Goal: Task Accomplishment & Management: Manage account settings

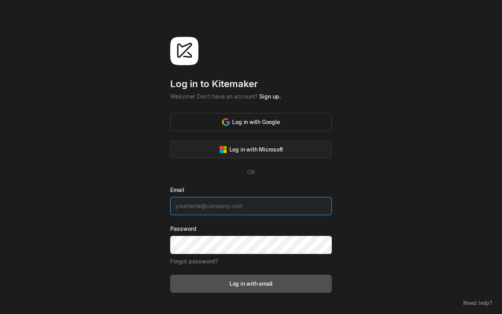
click at [248, 122] on div "Log in with Google" at bounding box center [251, 122] width 58 height 8
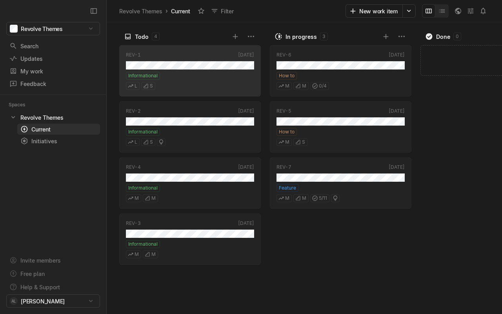
click at [105, 82] on div "Search / Updates g then u My work = Feedback g then f" at bounding box center [53, 64] width 106 height 49
click at [42, 73] on div "My work" at bounding box center [49, 71] width 80 height 8
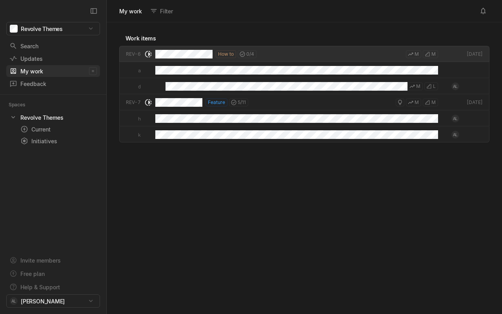
scroll to position [289, 393]
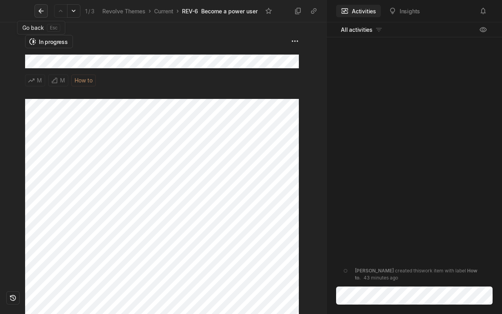
click at [42, 9] on icon at bounding box center [41, 11] width 8 height 8
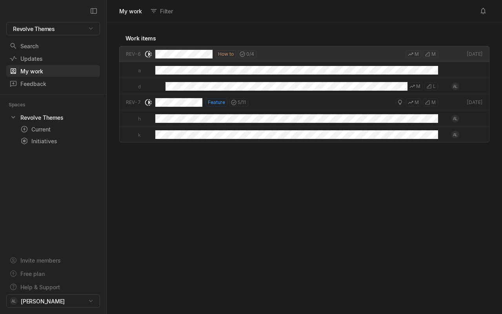
scroll to position [289, 393]
click at [40, 60] on div "Updates" at bounding box center [38, 58] width 59 height 8
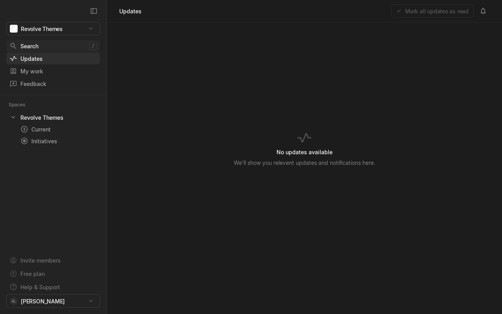
click at [27, 49] on div "Search" at bounding box center [49, 46] width 80 height 8
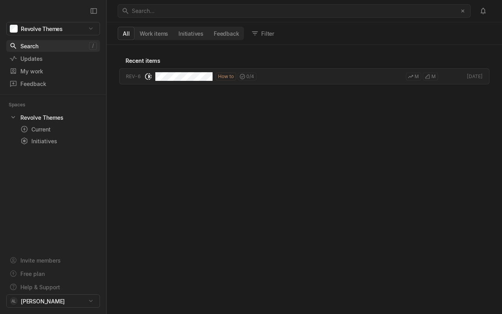
scroll to position [267, 393]
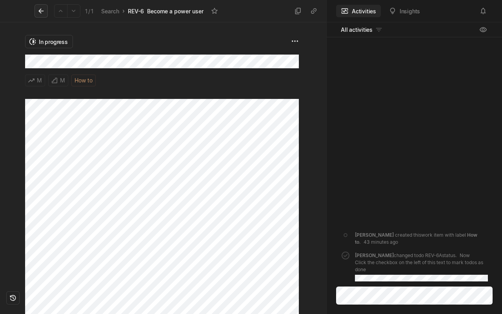
click at [43, 8] on icon at bounding box center [41, 11] width 8 height 8
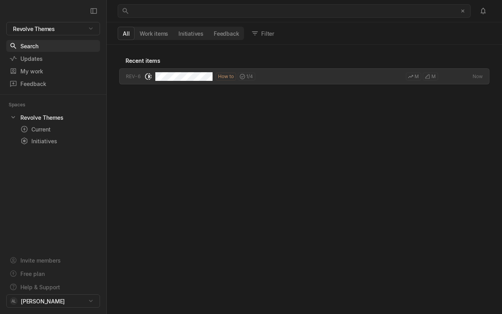
scroll to position [267, 393]
click at [42, 132] on div "Current" at bounding box center [44, 129] width 48 height 8
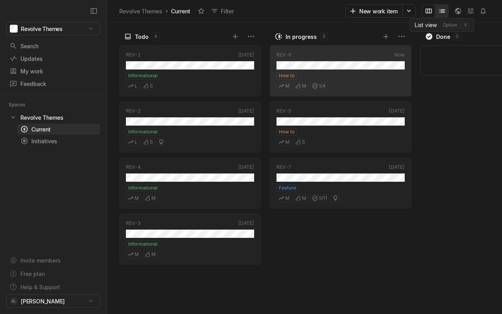
click at [444, 13] on icon "Change to mode list_view" at bounding box center [442, 11] width 8 height 8
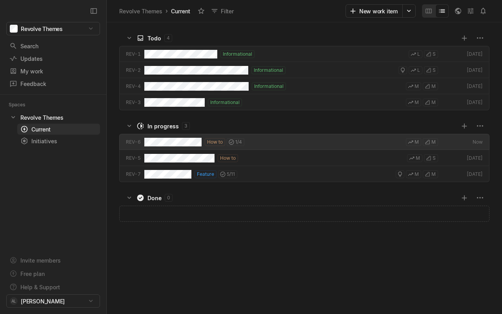
scroll to position [289, 393]
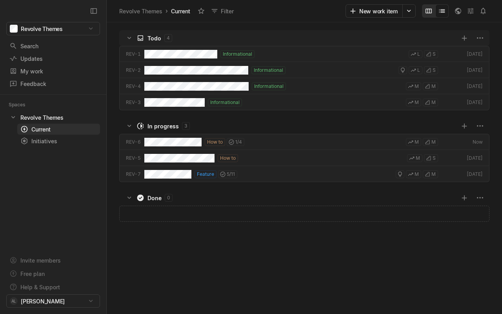
click at [428, 11] on icon "Change to mode board_view" at bounding box center [428, 11] width 8 height 8
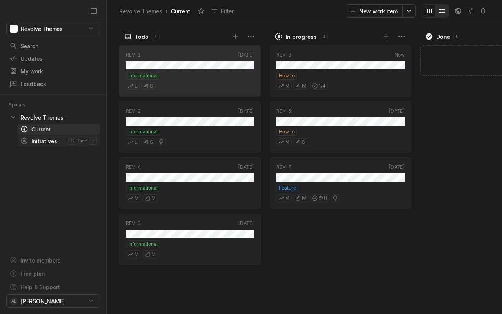
click at [35, 140] on div "Initiatives" at bounding box center [44, 141] width 48 height 8
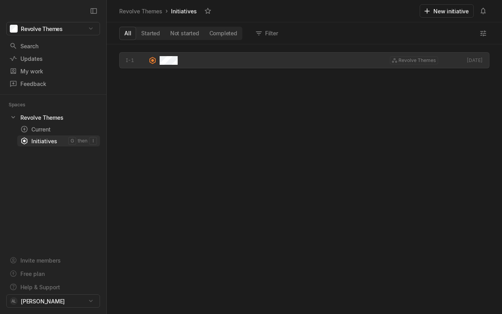
scroll to position [267, 393]
click at [89, 105] on icon at bounding box center [92, 105] width 8 height 8
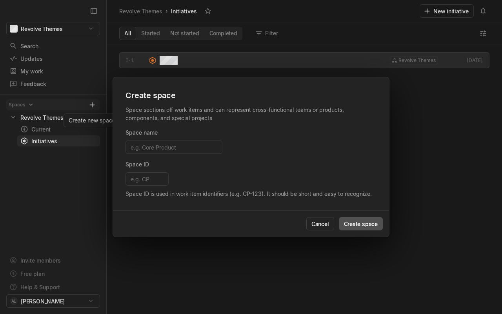
scroll to position [269, 395]
click at [324, 221] on button "Cancel" at bounding box center [320, 223] width 28 height 13
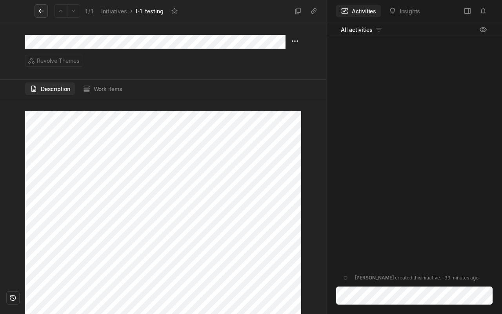
click at [42, 12] on icon at bounding box center [41, 11] width 8 height 8
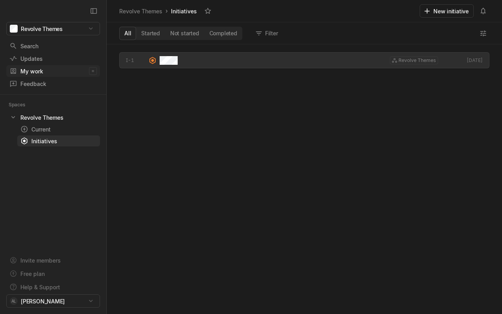
scroll to position [267, 393]
click at [448, 13] on button "New initiative" at bounding box center [446, 10] width 54 height 13
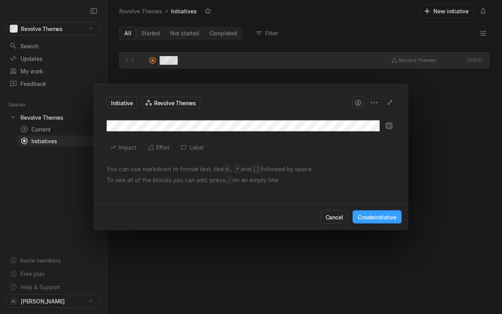
click at [398, 218] on button "Create initiative" at bounding box center [376, 216] width 49 height 13
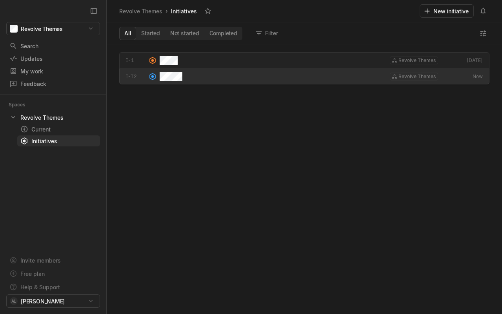
scroll to position [3, 3]
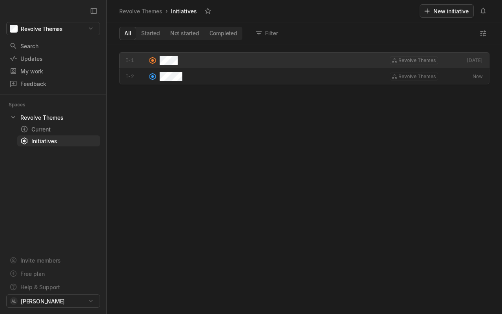
click at [435, 13] on button "New initiative" at bounding box center [446, 10] width 54 height 13
click at [62, 296] on html "Revolve Themes Search / Updates g then u My work = Feedback g then f Spaces Rev…" at bounding box center [251, 157] width 502 height 314
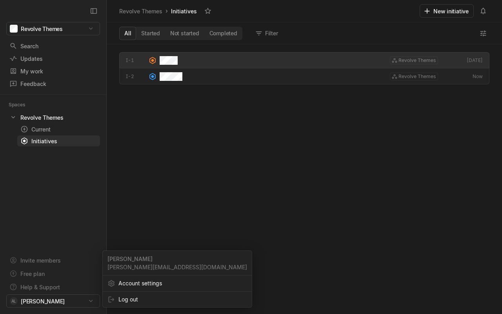
click at [62, 239] on html "Revolve Themes Search / Updates g then u My work = Feedback g then f Spaces Rev…" at bounding box center [251, 157] width 502 height 314
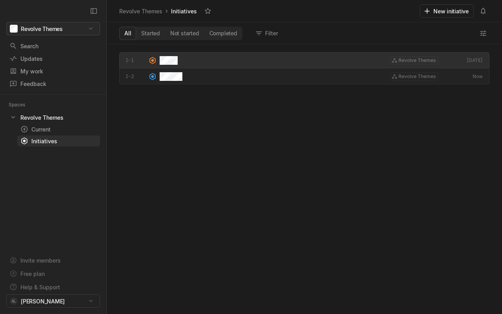
click at [38, 31] on html "Revolve Themes Search / Updates g then u My work = Feedback g then f Spaces Rev…" at bounding box center [251, 157] width 502 height 314
click at [165, 134] on html "Revolve Themes Search / Updates g then u My work = Feedback g then f Spaces Rev…" at bounding box center [251, 157] width 502 height 314
click at [31, 67] on div "My work" at bounding box center [49, 71] width 80 height 8
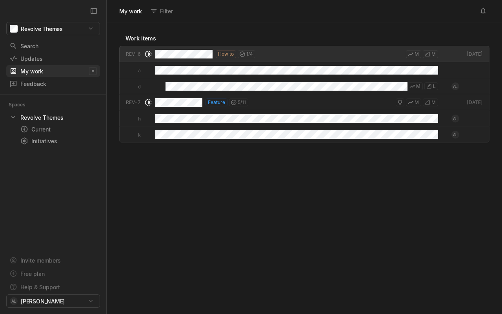
scroll to position [289, 393]
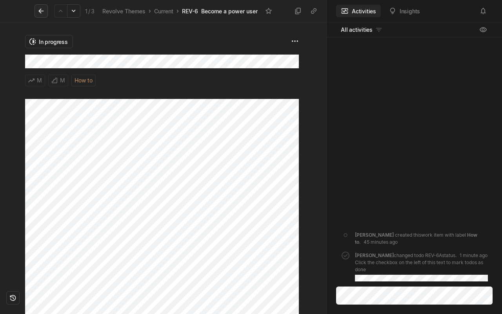
click at [43, 11] on icon at bounding box center [40, 11] width 5 height 5
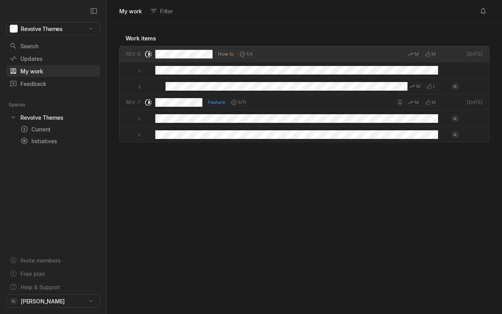
scroll to position [289, 393]
click at [45, 138] on div "Initiatives" at bounding box center [44, 141] width 48 height 8
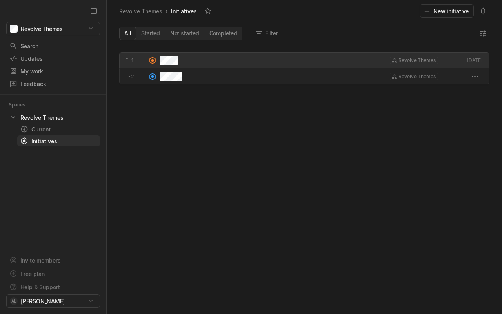
scroll to position [267, 393]
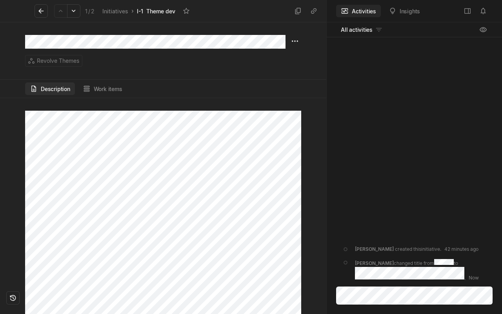
click at [62, 90] on button "Description" at bounding box center [50, 88] width 50 height 13
click at [98, 91] on button "Work items" at bounding box center [102, 88] width 49 height 13
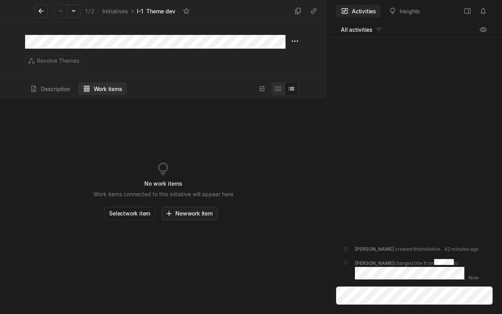
click at [197, 218] on button "New work item" at bounding box center [189, 213] width 56 height 13
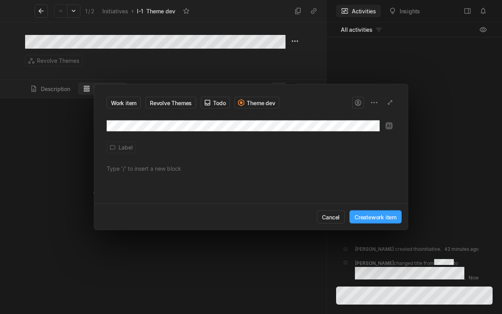
click at [378, 214] on button "Create work item" at bounding box center [375, 216] width 52 height 13
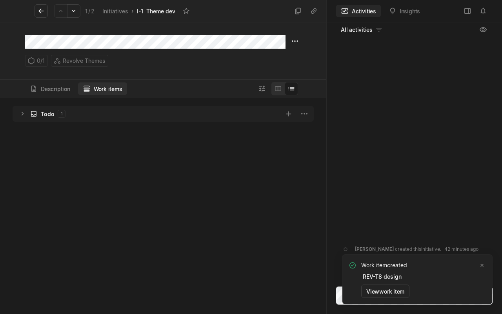
scroll to position [213, 324]
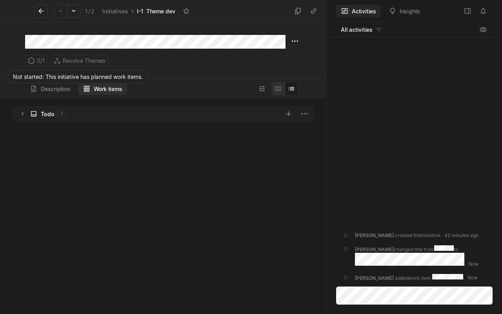
click at [40, 58] on div "0 / 1" at bounding box center [36, 61] width 23 height 12
click at [45, 87] on button "Description" at bounding box center [50, 88] width 50 height 13
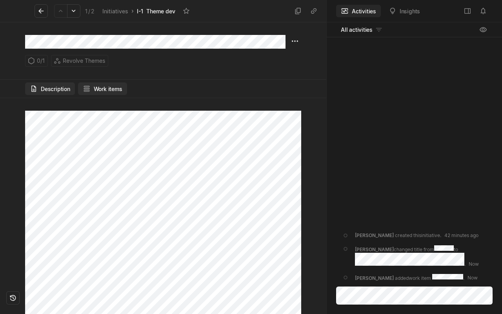
click at [85, 87] on icon at bounding box center [87, 89] width 8 height 8
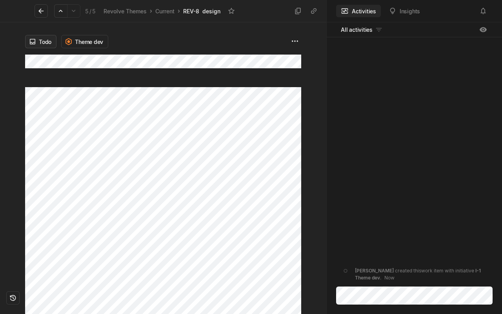
click at [42, 45] on html "Revolve Themes Search / Updates g then u My work = Feedback g then f Spaces Rev…" at bounding box center [251, 157] width 502 height 314
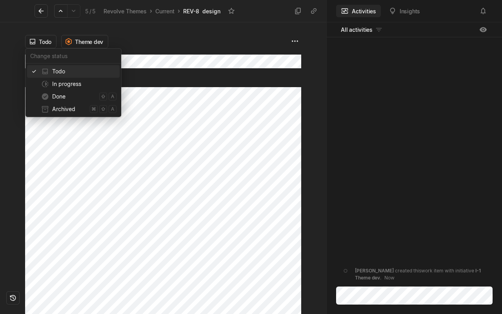
click at [82, 40] on html "Revolve Themes Search / Updates g then u My work = Feedback g then f Spaces Rev…" at bounding box center [251, 157] width 502 height 314
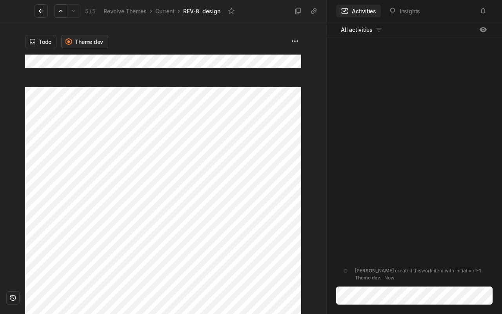
click at [83, 42] on html "Revolve Themes Search / Updates g then u My work = Feedback g then f Spaces Rev…" at bounding box center [251, 157] width 502 height 314
click at [45, 13] on button at bounding box center [40, 10] width 13 height 13
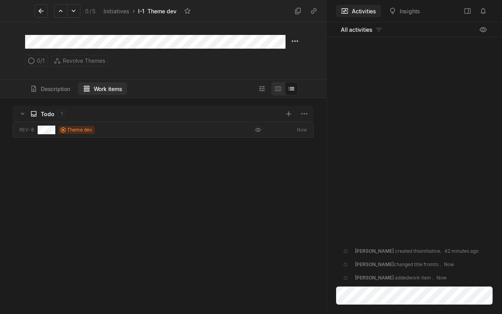
scroll to position [213, 324]
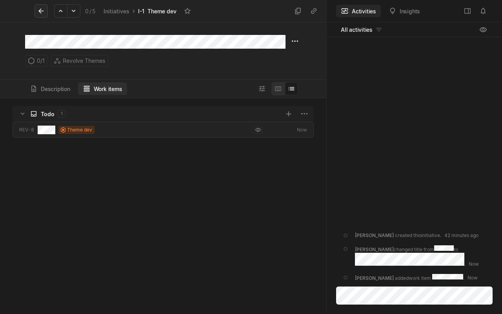
click at [45, 8] on button at bounding box center [40, 10] width 13 height 13
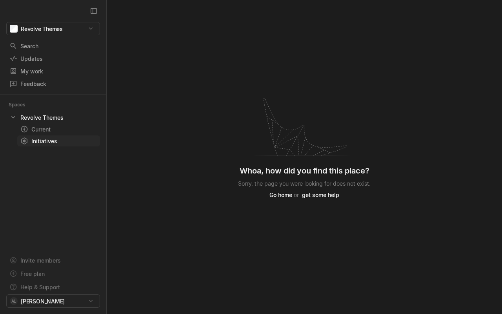
click at [46, 143] on div "Initiatives" at bounding box center [44, 141] width 48 height 8
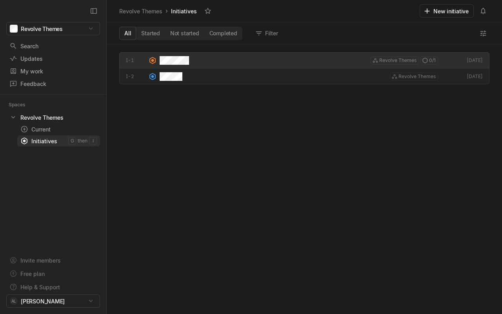
scroll to position [267, 393]
click at [268, 34] on button "Filter" at bounding box center [267, 33] width 31 height 13
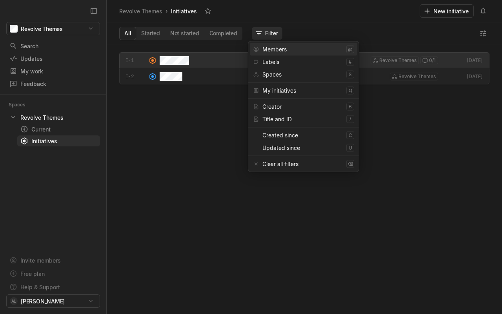
click at [268, 34] on button "Filter" at bounding box center [267, 33] width 31 height 13
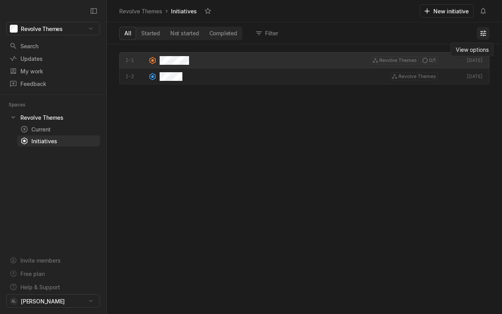
click at [480, 31] on icon at bounding box center [483, 33] width 8 height 8
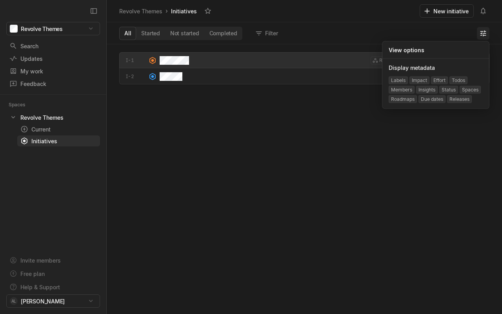
click at [480, 31] on icon at bounding box center [483, 33] width 8 height 8
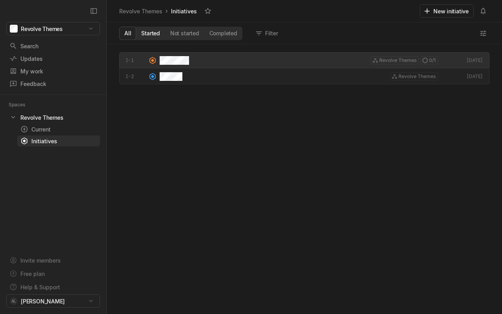
click at [155, 30] on button "Started" at bounding box center [150, 33] width 29 height 13
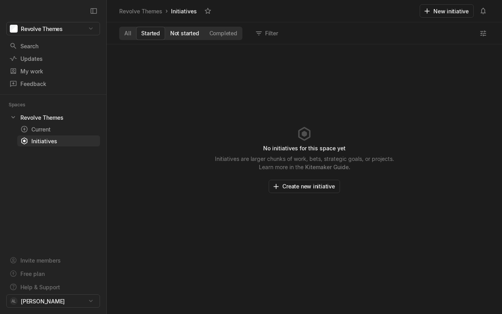
click at [182, 33] on button "Not started" at bounding box center [184, 33] width 39 height 13
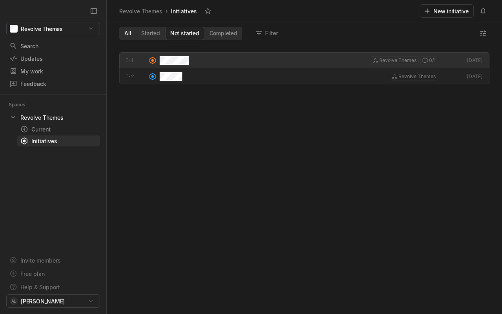
click at [125, 33] on button "All" at bounding box center [127, 33] width 17 height 13
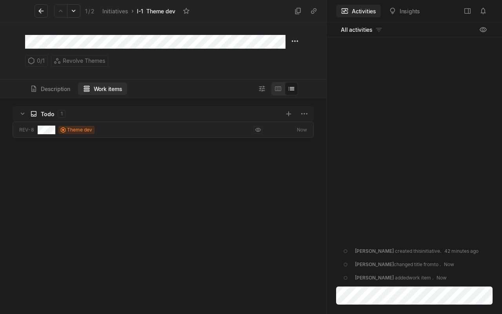
scroll to position [213, 324]
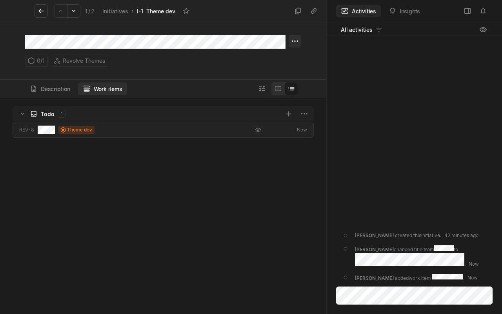
click at [298, 42] on html "Revolve Themes Search / Updates g then u My work = Feedback g then f Spaces Rev…" at bounding box center [251, 157] width 502 height 314
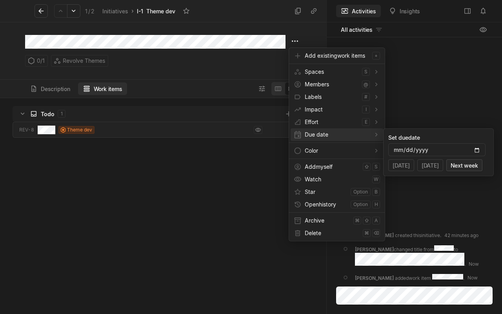
click at [467, 166] on button "Next week" at bounding box center [464, 165] width 36 height 12
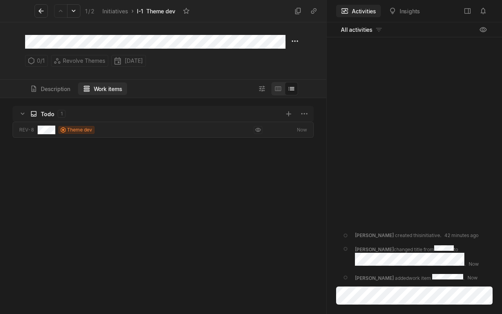
scroll to position [3, 3]
click at [125, 61] on html "Revolve Themes Search / Updates g then u My work = Feedback g then f Spaces Rev…" at bounding box center [251, 157] width 502 height 314
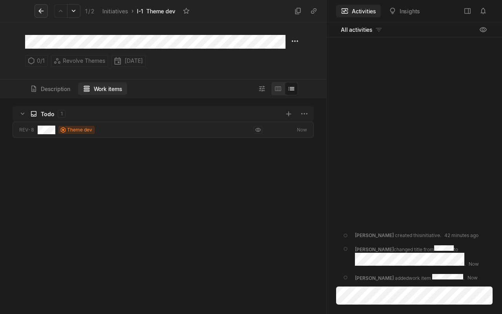
click at [37, 11] on icon at bounding box center [41, 11] width 8 height 8
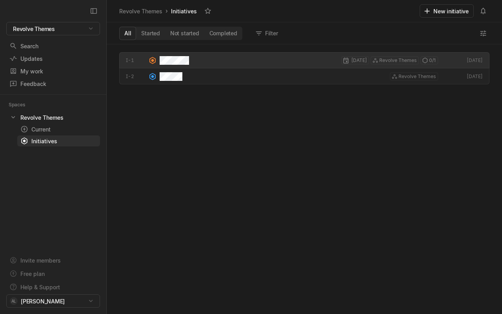
scroll to position [267, 393]
click at [265, 34] on button "Filter" at bounding box center [267, 33] width 31 height 13
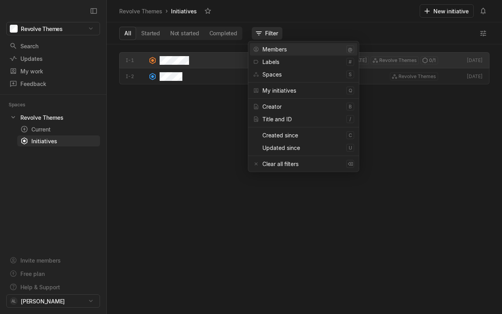
click at [265, 34] on button "Filter" at bounding box center [267, 33] width 31 height 13
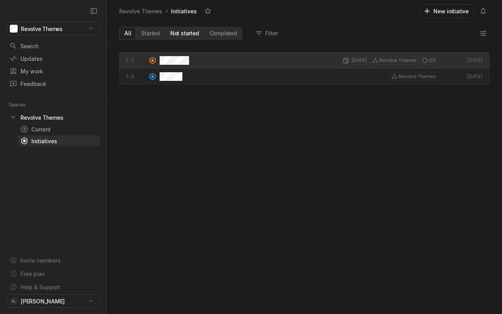
click at [183, 31] on button "Not started" at bounding box center [184, 33] width 39 height 13
click at [148, 31] on button "Started" at bounding box center [150, 33] width 29 height 13
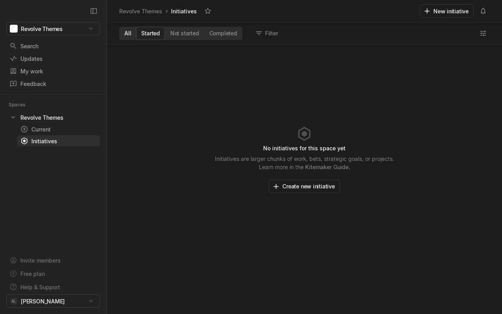
click at [125, 32] on button "All" at bounding box center [127, 33] width 17 height 13
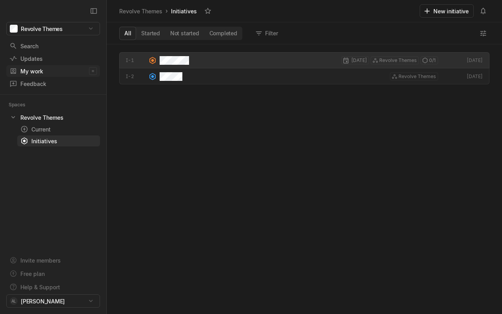
click at [31, 71] on div "My work" at bounding box center [49, 71] width 80 height 8
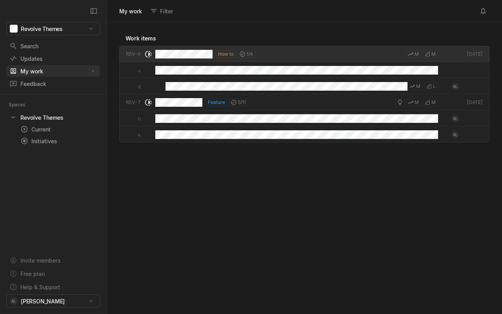
scroll to position [289, 393]
click at [38, 48] on div "Search" at bounding box center [49, 46] width 80 height 8
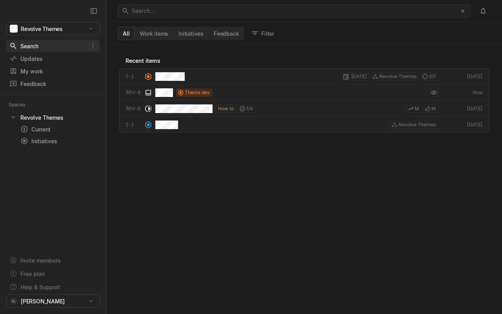
scroll to position [267, 393]
click at [33, 82] on div "Feedback" at bounding box center [38, 84] width 59 height 8
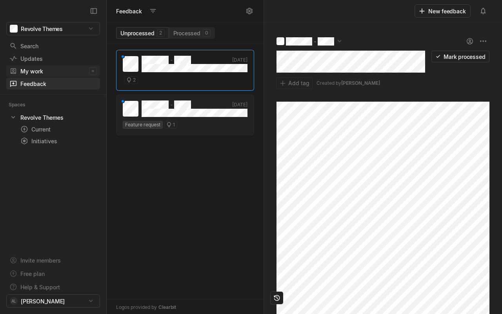
scroll to position [267, 154]
click at [33, 71] on div "My work" at bounding box center [49, 71] width 80 height 8
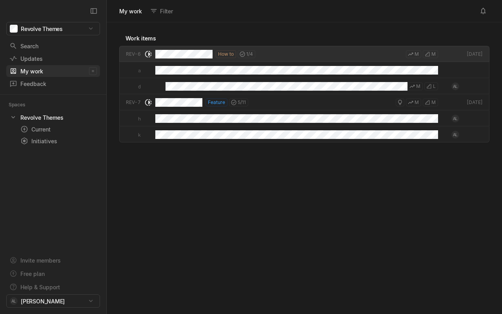
scroll to position [289, 393]
click at [161, 13] on button "Filter" at bounding box center [162, 11] width 31 height 13
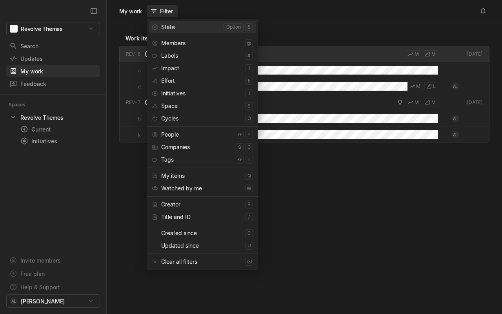
click at [162, 12] on button "Filter" at bounding box center [162, 11] width 31 height 13
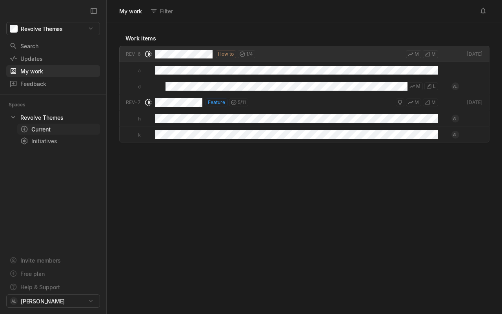
click at [40, 130] on div "Current" at bounding box center [44, 129] width 48 height 8
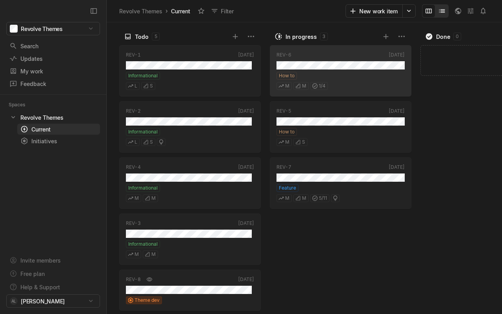
click at [442, 12] on icon "Change to mode list_view" at bounding box center [442, 10] width 6 height 3
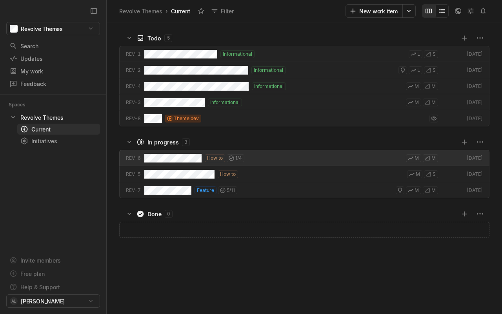
click at [425, 10] on icon "Change to mode board_view" at bounding box center [428, 11] width 6 height 5
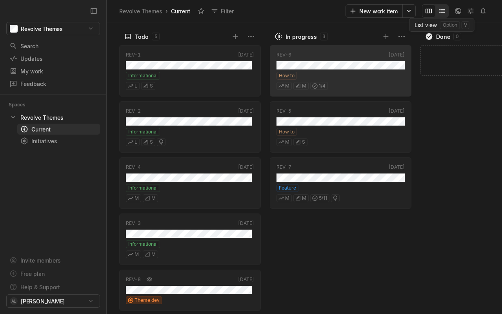
click at [442, 11] on icon "Change to mode list_view" at bounding box center [442, 10] width 6 height 3
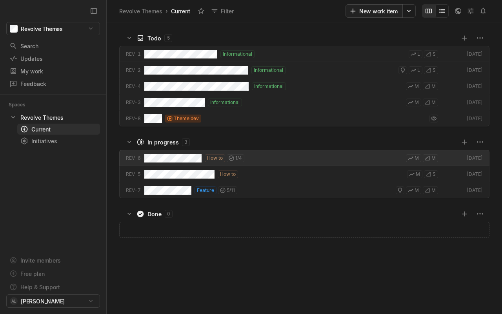
scroll to position [3, 3]
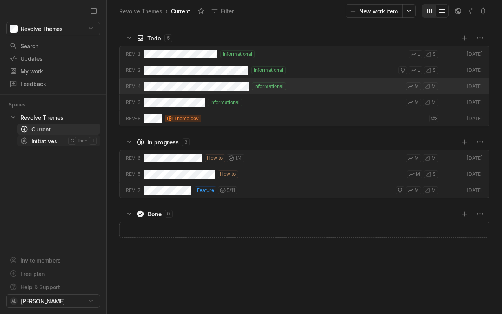
click at [63, 143] on div "Initiatives" at bounding box center [44, 141] width 48 height 8
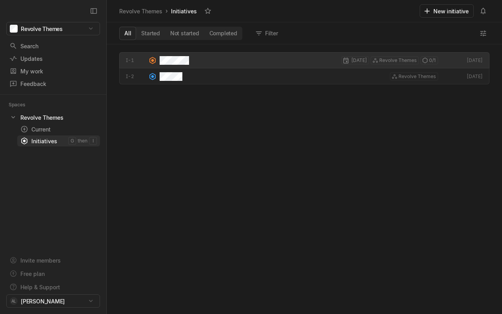
scroll to position [267, 393]
click at [272, 34] on button "Filter" at bounding box center [267, 33] width 31 height 13
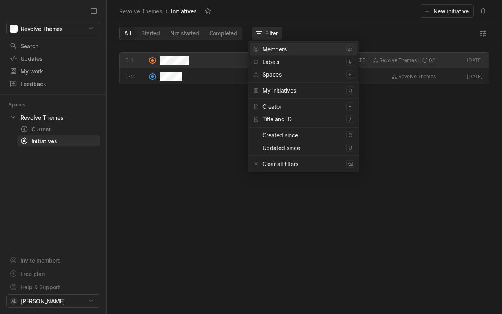
click at [272, 33] on button "Filter" at bounding box center [267, 33] width 31 height 13
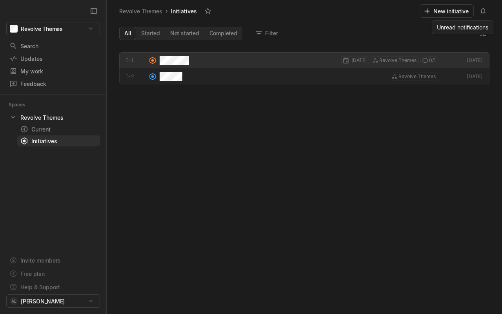
click at [482, 33] on div "Unread notifications Unread notifications" at bounding box center [463, 27] width 62 height 14
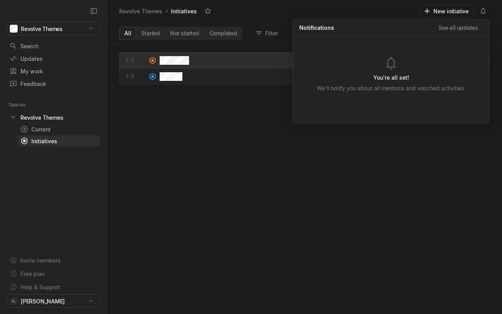
click at [494, 31] on div "All Started Not started Completed Filter" at bounding box center [304, 33] width 395 height 22
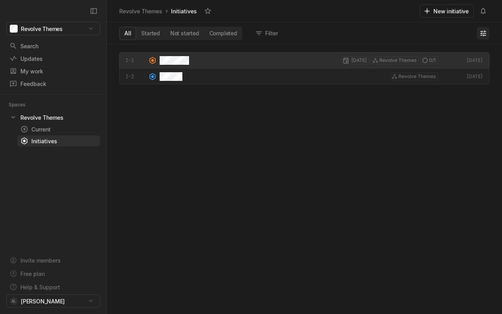
click at [484, 31] on icon at bounding box center [483, 33] width 6 height 6
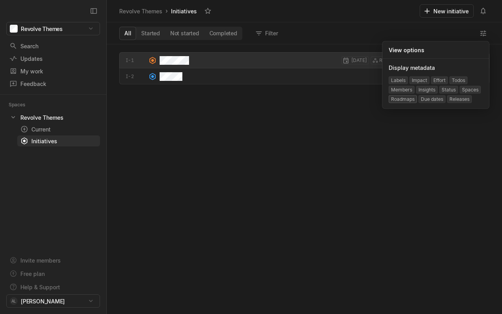
click at [407, 100] on div "Roadmaps" at bounding box center [402, 99] width 28 height 8
click at [403, 97] on div "Roadmaps" at bounding box center [402, 99] width 28 height 8
click at [343, 114] on div "I-1 Sep 8 Revolve Themes 0 / 1 Today I-2 Revolve Themes Today" at bounding box center [304, 182] width 395 height 261
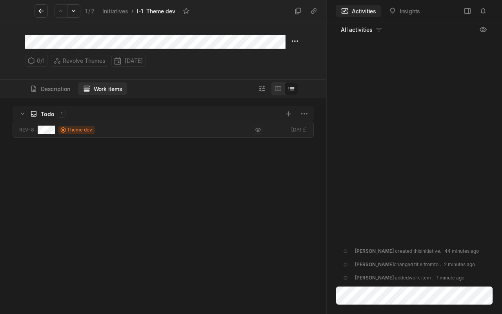
scroll to position [213, 324]
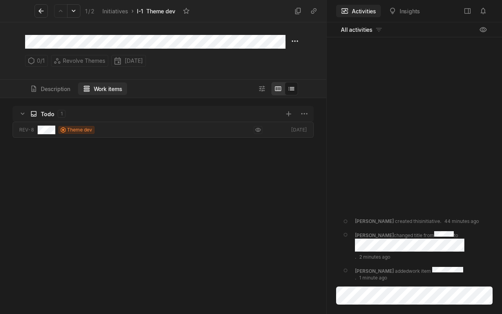
click at [280, 89] on icon "Change to mode board_view" at bounding box center [278, 89] width 8 height 8
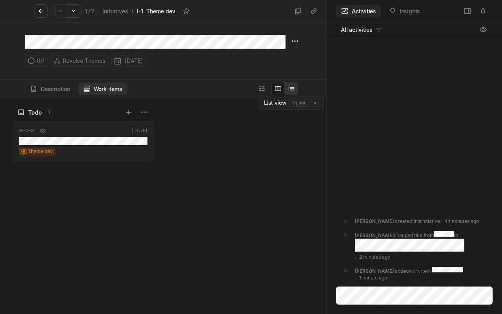
click at [288, 89] on icon "Change to mode list_view" at bounding box center [291, 89] width 8 height 8
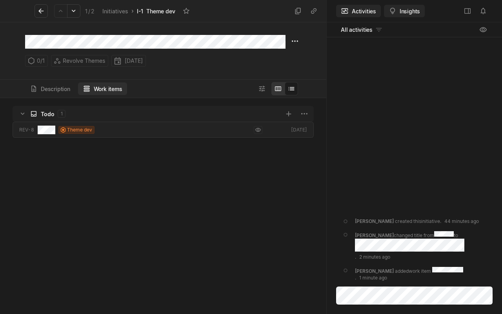
click at [397, 10] on button "Insights" at bounding box center [404, 11] width 41 height 13
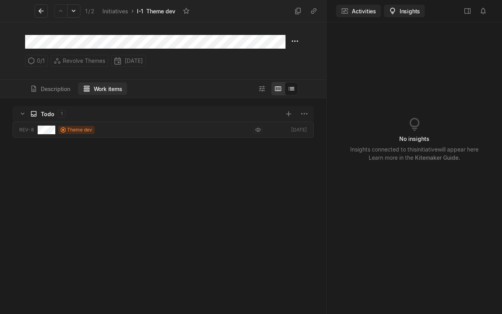
click at [367, 9] on button "Activities" at bounding box center [358, 11] width 45 height 13
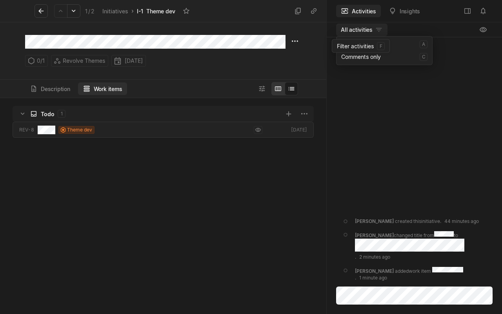
click at [374, 27] on html "Revolve Themes Search / Updates g then u My work = Feedback g then f Spaces Rev…" at bounding box center [251, 157] width 502 height 314
click at [465, 9] on icon at bounding box center [467, 11] width 8 height 8
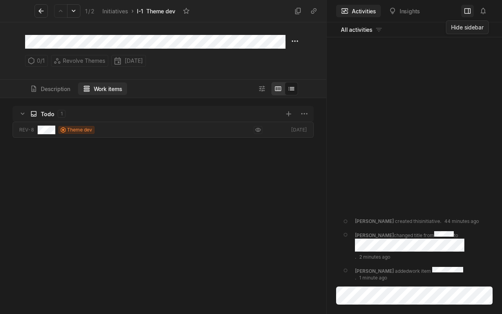
scroll to position [213, 499]
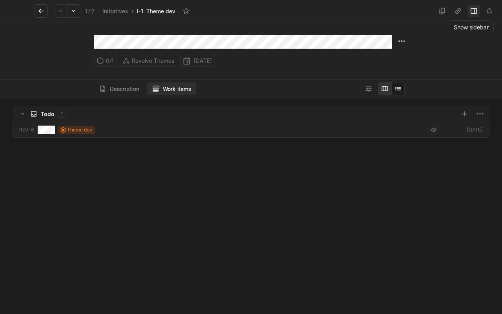
click at [471, 11] on icon at bounding box center [474, 11] width 8 height 8
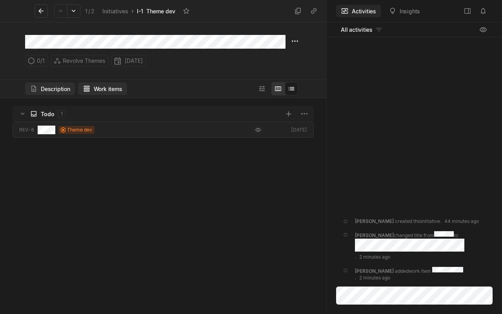
click at [57, 86] on button "Description" at bounding box center [50, 88] width 50 height 13
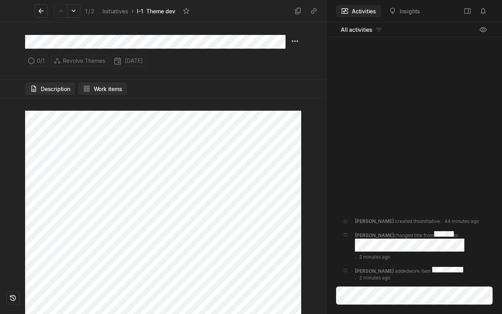
click at [103, 87] on button "Work items" at bounding box center [102, 88] width 49 height 13
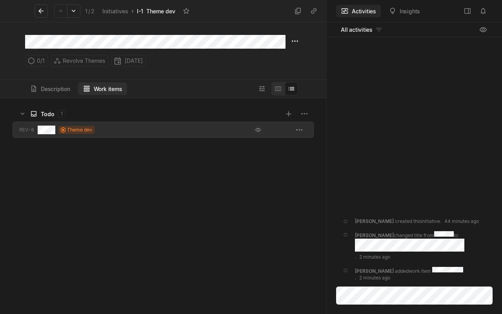
click at [154, 125] on div "Theme dev" at bounding box center [150, 129] width 225 height 16
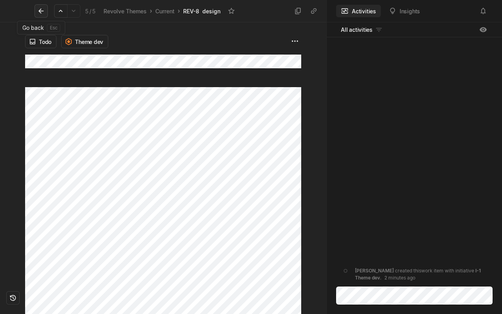
click at [44, 9] on icon at bounding box center [41, 11] width 8 height 8
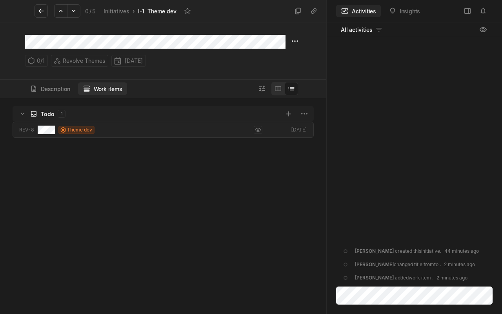
scroll to position [213, 324]
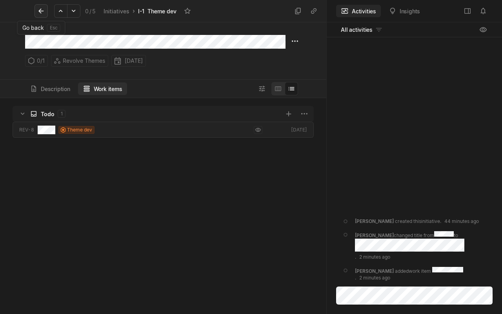
click at [40, 10] on icon at bounding box center [40, 11] width 5 height 5
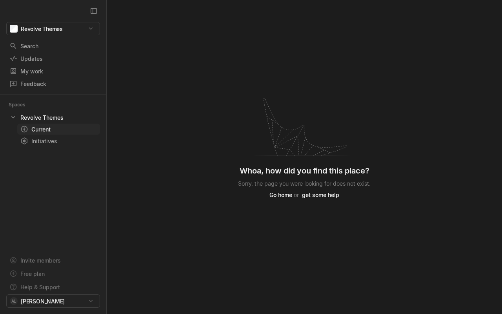
click at [51, 125] on div "Current" at bounding box center [44, 129] width 48 height 8
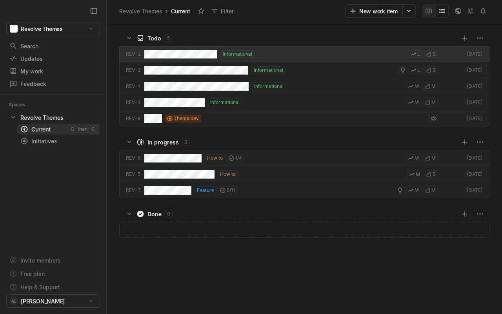
scroll to position [289, 393]
